Goal: Task Accomplishment & Management: Complete application form

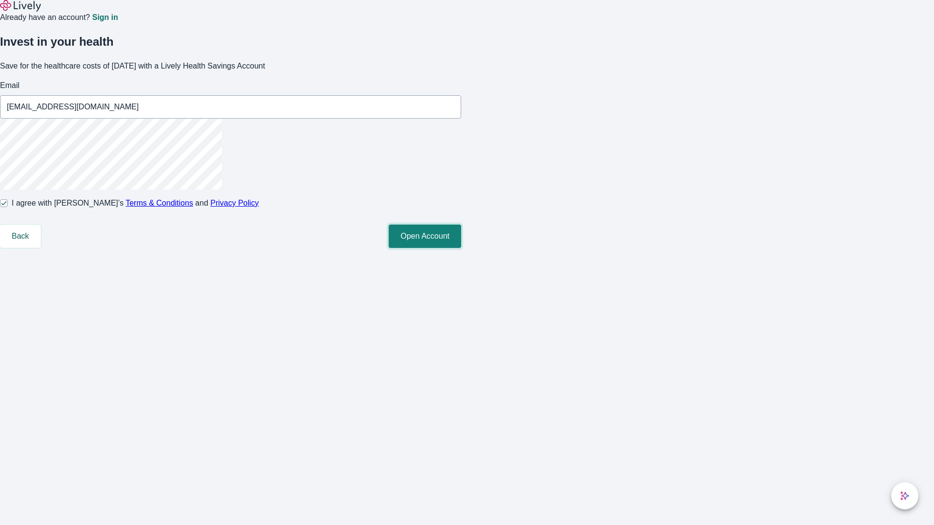
click at [461, 248] on button "Open Account" at bounding box center [425, 236] width 72 height 23
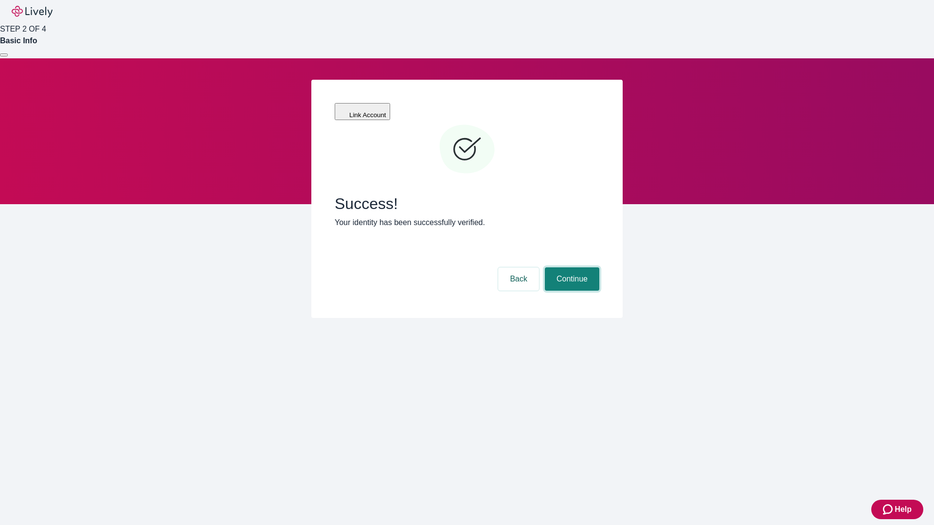
click at [571, 268] on button "Continue" at bounding box center [572, 279] width 54 height 23
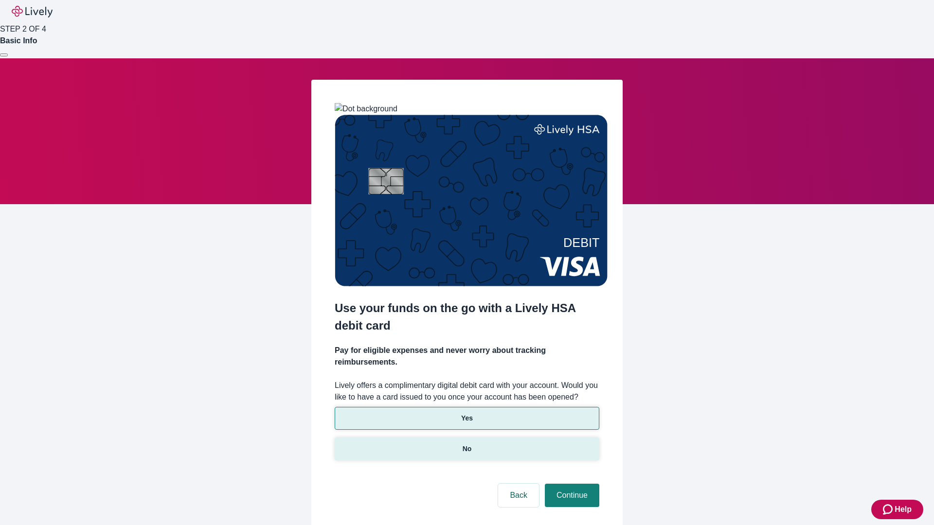
click at [467, 444] on p "No" at bounding box center [467, 449] width 9 height 10
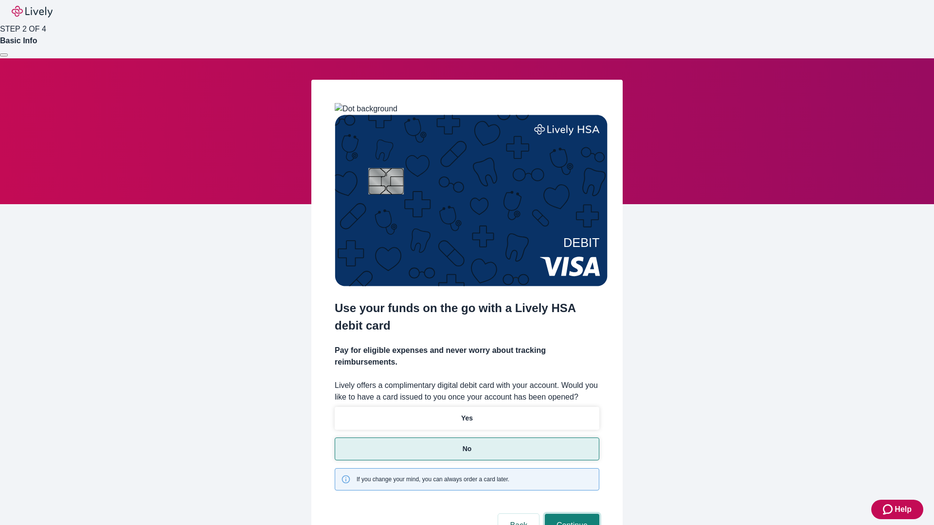
click at [571, 514] on button "Continue" at bounding box center [572, 525] width 54 height 23
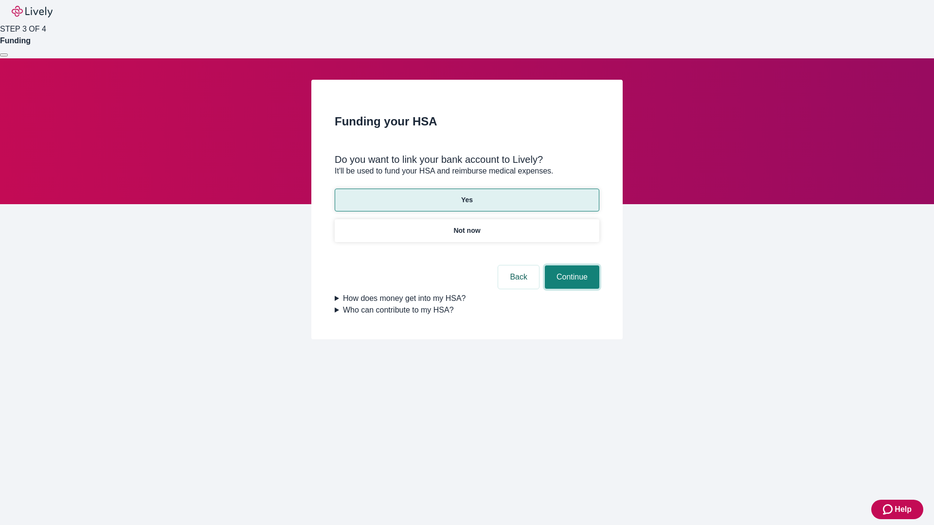
click at [571, 266] on button "Continue" at bounding box center [572, 277] width 54 height 23
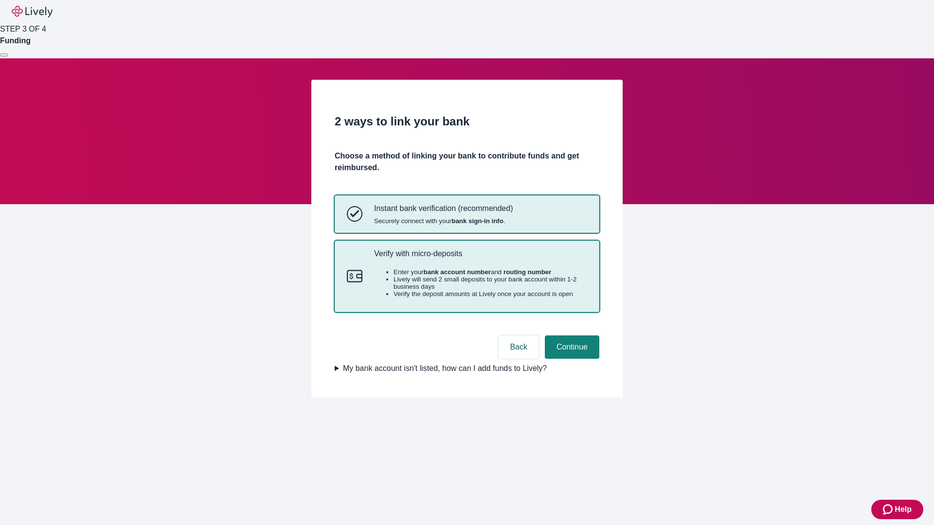
click at [480, 258] on p "Verify with micro-deposits" at bounding box center [480, 253] width 213 height 9
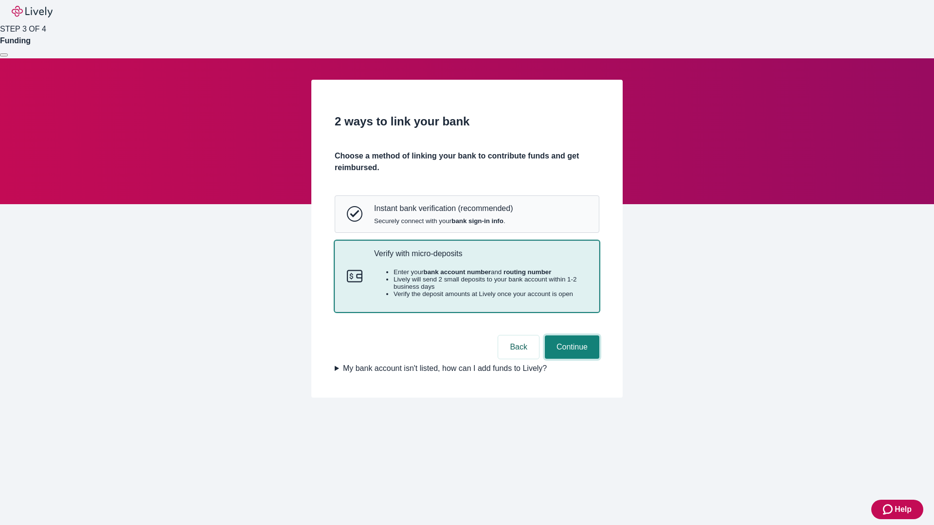
click at [571, 359] on button "Continue" at bounding box center [572, 347] width 54 height 23
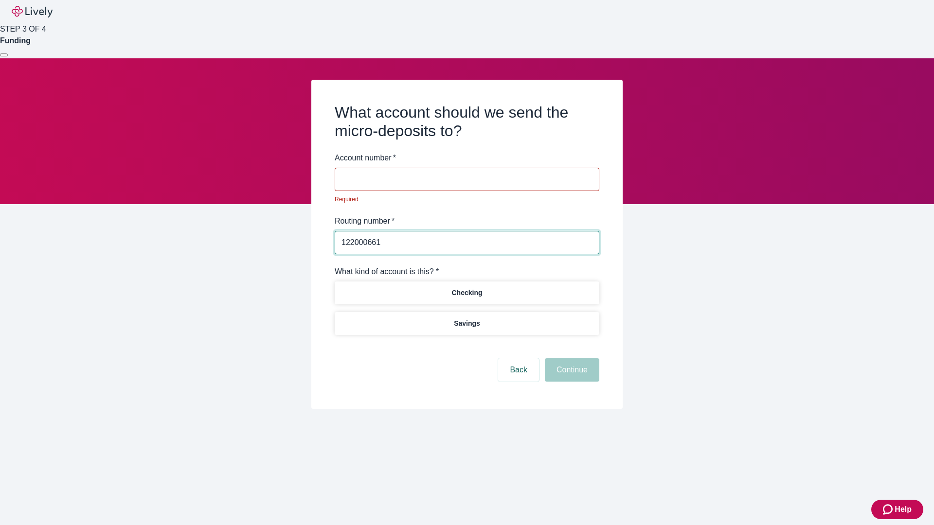
type input "122000661"
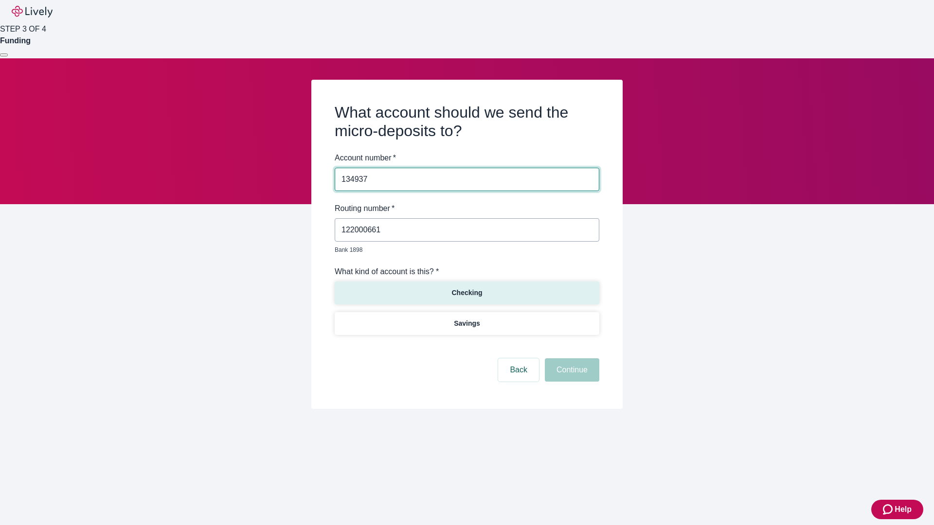
type input "134937"
click at [467, 288] on p "Checking" at bounding box center [466, 293] width 31 height 10
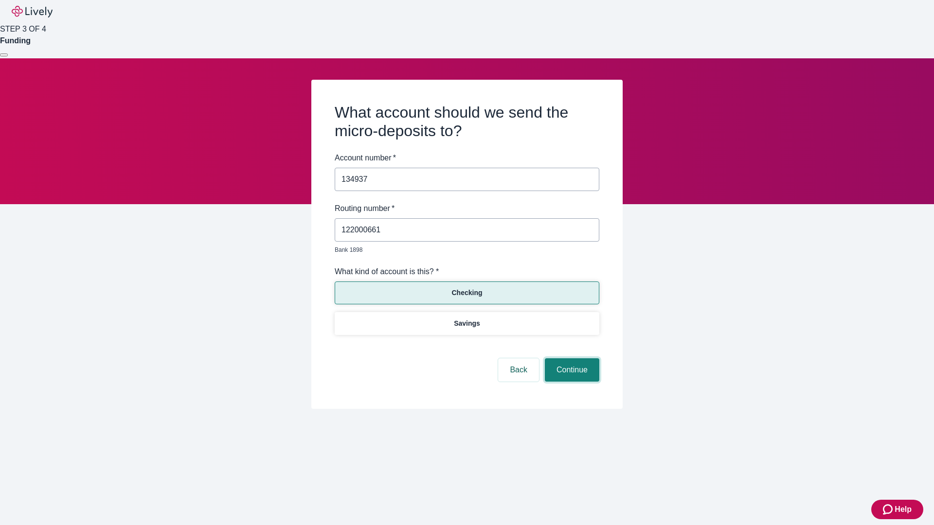
click at [571, 359] on button "Continue" at bounding box center [572, 370] width 54 height 23
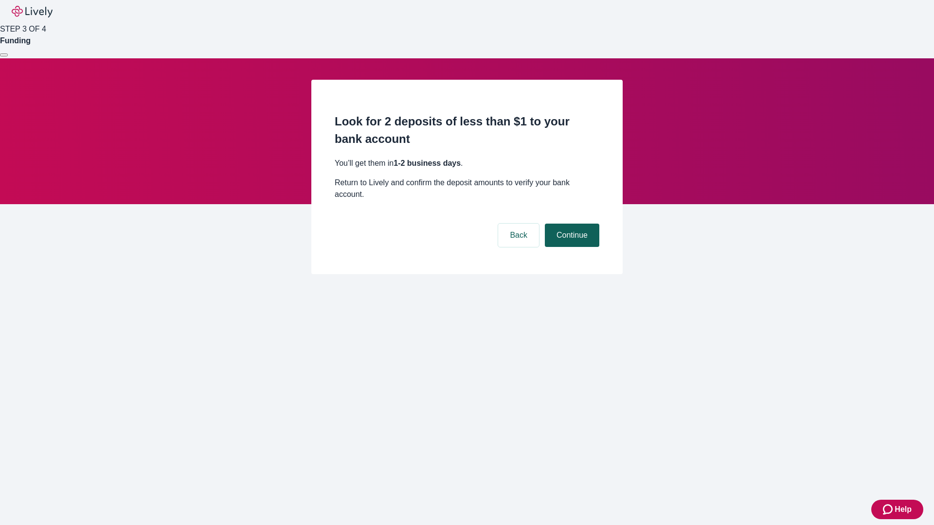
click at [571, 224] on button "Continue" at bounding box center [572, 235] width 54 height 23
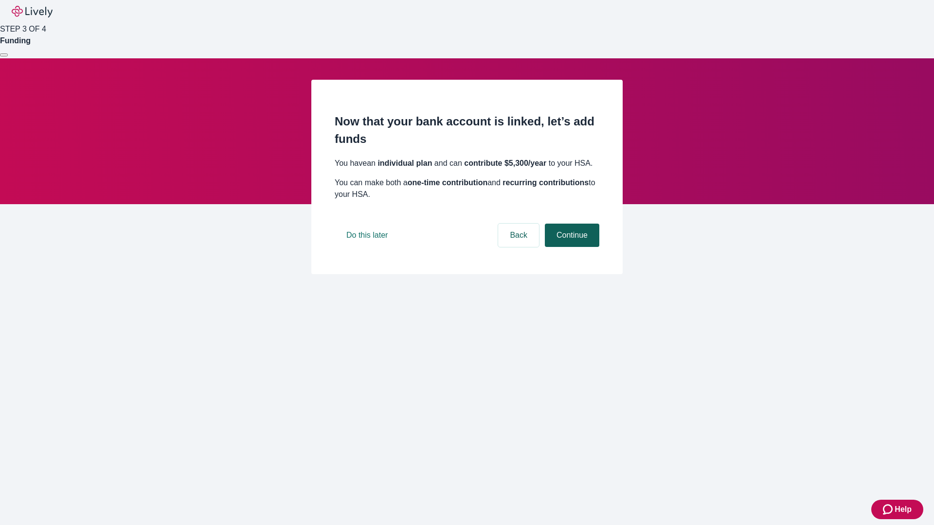
click at [571, 247] on button "Continue" at bounding box center [572, 235] width 54 height 23
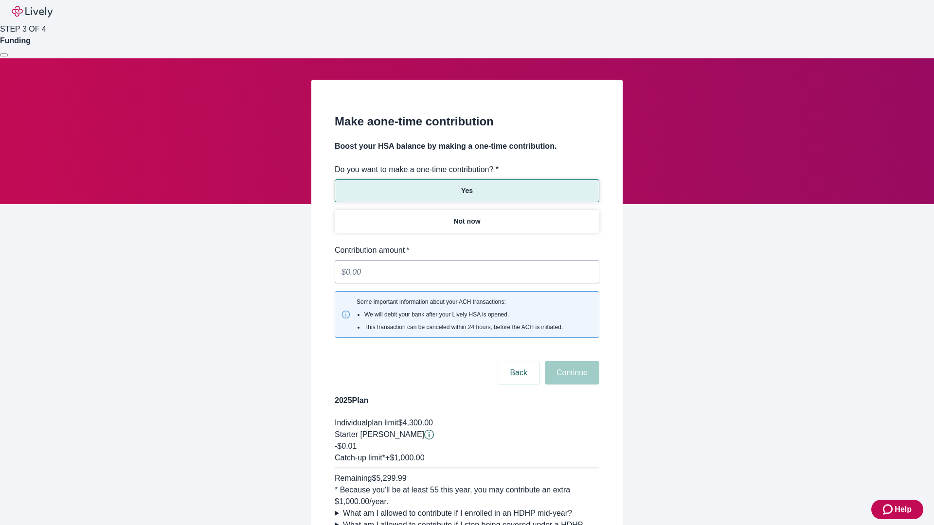
type input "0.01"
click at [571, 361] on button "Continue" at bounding box center [572, 372] width 54 height 23
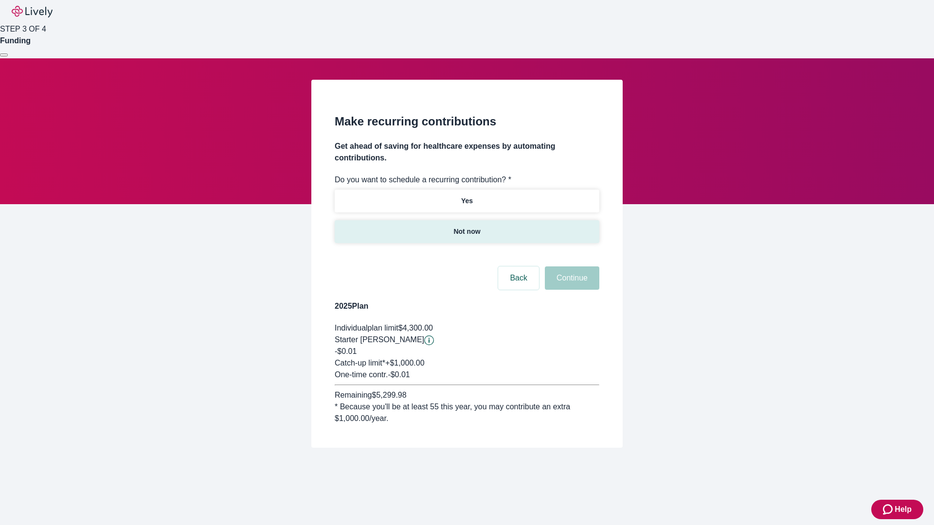
click at [467, 227] on p "Not now" at bounding box center [466, 232] width 27 height 10
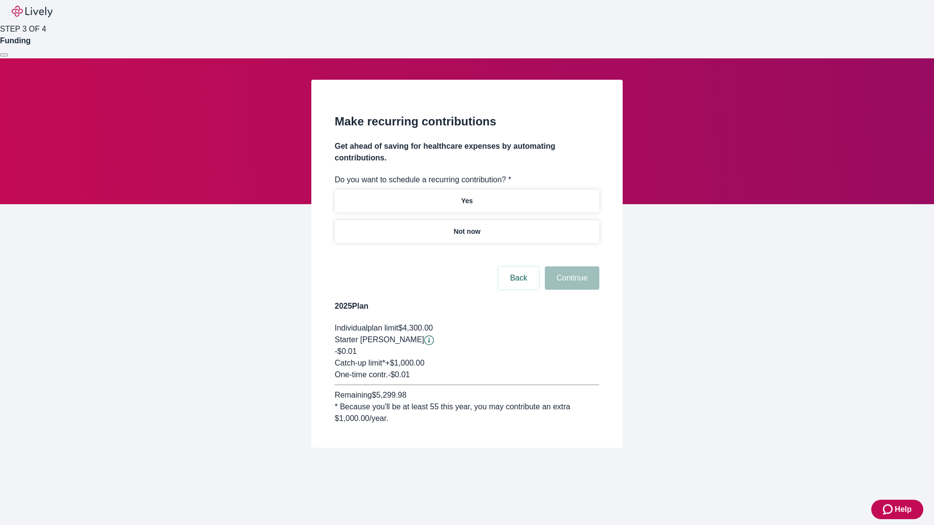
click at [571, 267] on button "Continue" at bounding box center [572, 278] width 54 height 23
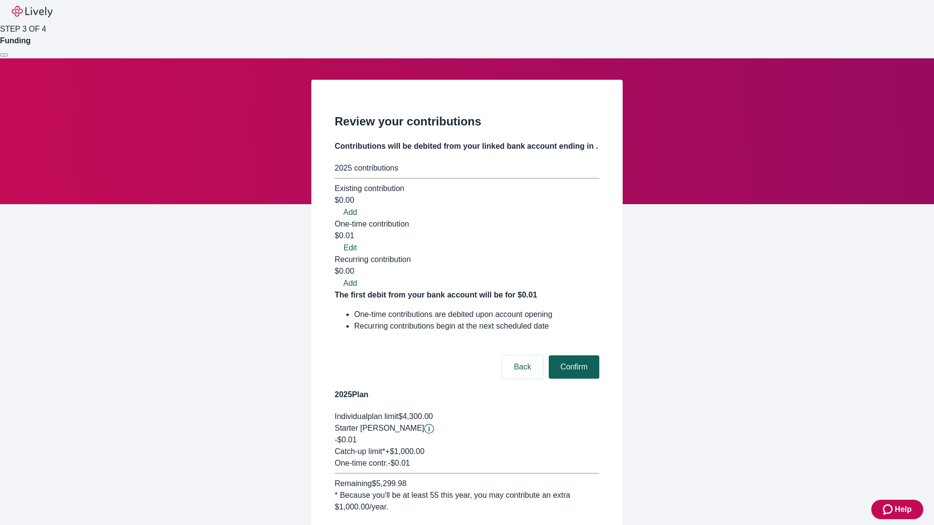
click at [573, 356] on button "Confirm" at bounding box center [574, 367] width 51 height 23
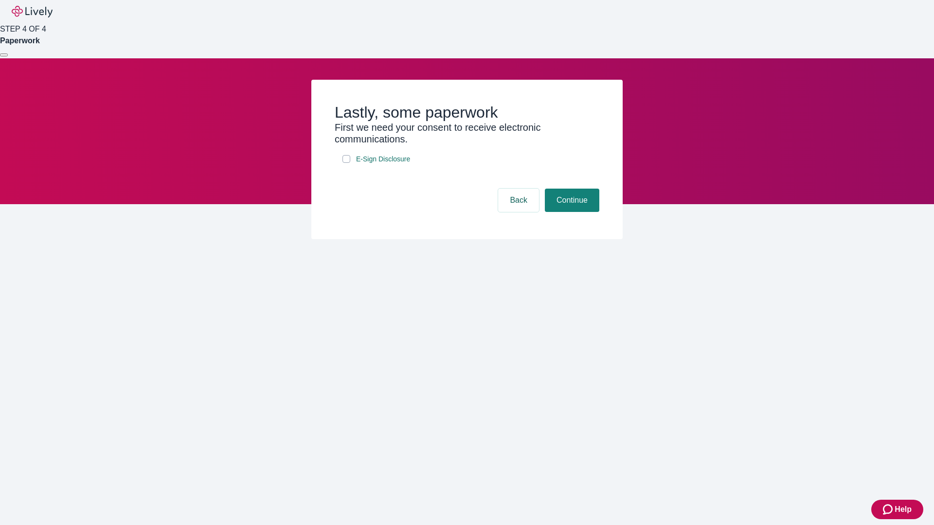
click at [346, 163] on input "E-Sign Disclosure" at bounding box center [347, 159] width 8 height 8
checkbox input "true"
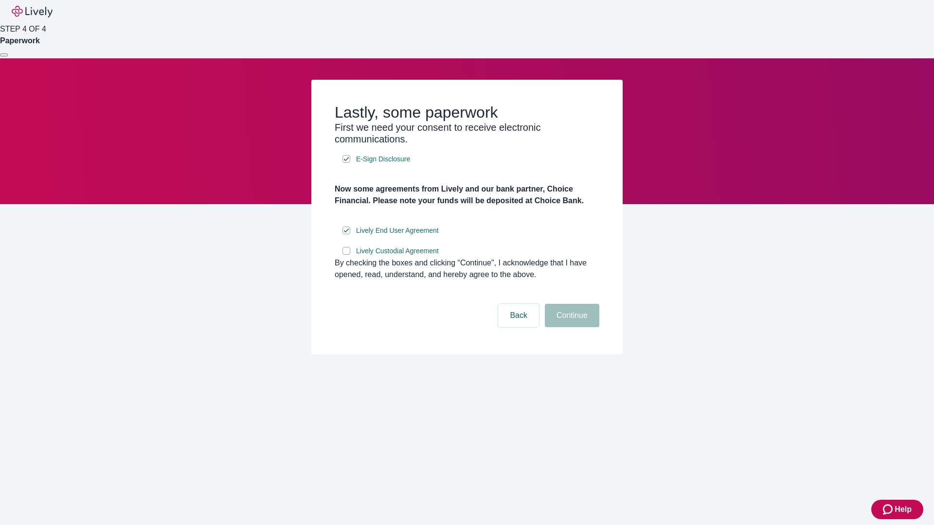
click at [346, 255] on input "Lively Custodial Agreement" at bounding box center [347, 251] width 8 height 8
checkbox input "true"
click at [571, 327] on button "Continue" at bounding box center [572, 315] width 54 height 23
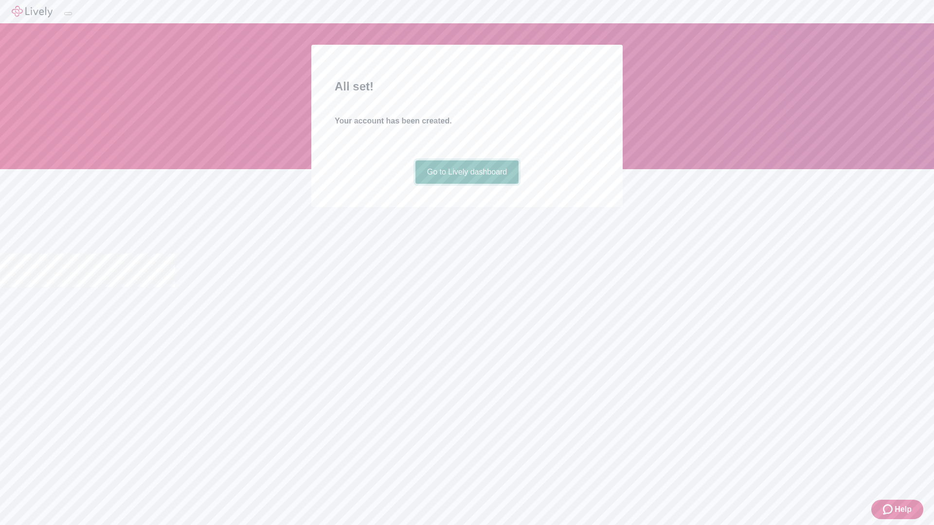
click at [467, 184] on link "Go to Lively dashboard" at bounding box center [467, 172] width 104 height 23
